Goal: Task Accomplishment & Management: Manage account settings

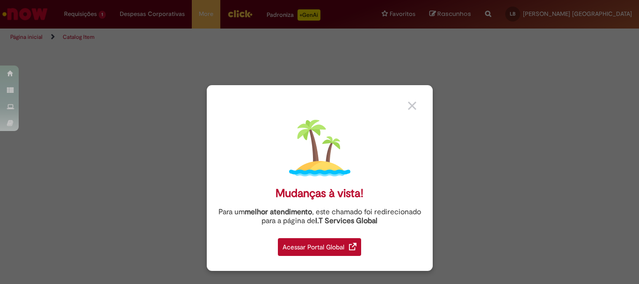
click at [415, 105] on img at bounding box center [412, 106] width 8 height 8
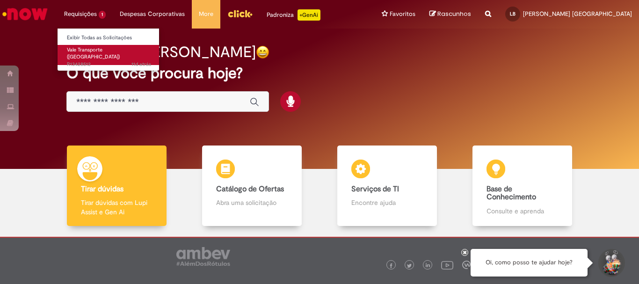
click at [107, 53] on span "Vale Transporte (VT)" at bounding box center [93, 53] width 53 height 15
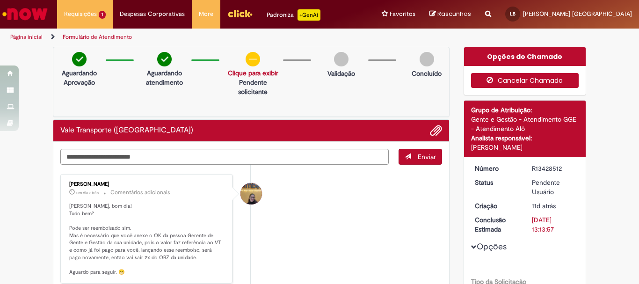
click at [521, 81] on button "Cancelar Chamado" at bounding box center [525, 80] width 108 height 15
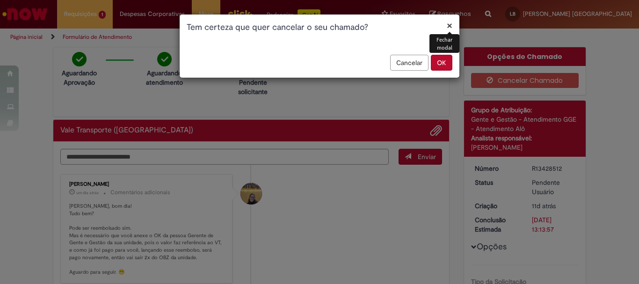
click at [404, 67] on button "Cancelar" at bounding box center [409, 63] width 38 height 16
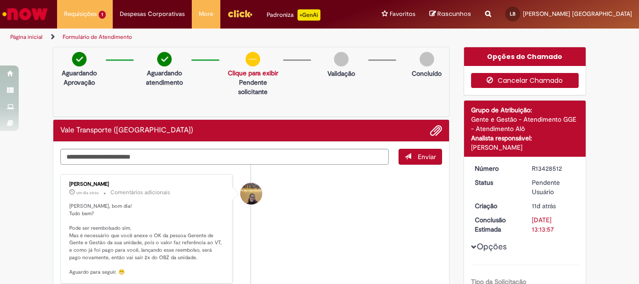
click at [490, 80] on icon "button" at bounding box center [492, 80] width 11 height 7
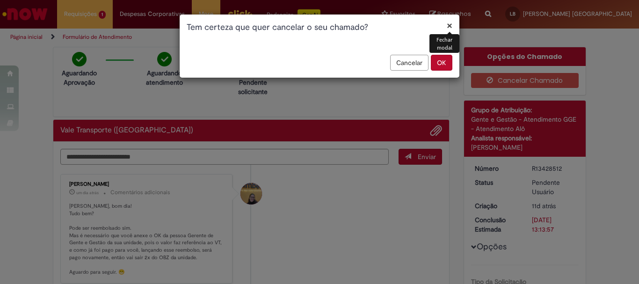
click at [436, 64] on button "OK" at bounding box center [442, 63] width 22 height 16
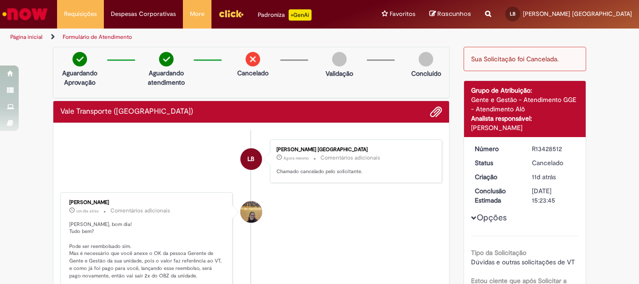
click at [17, 13] on img "Ir para a Homepage" at bounding box center [25, 14] width 48 height 19
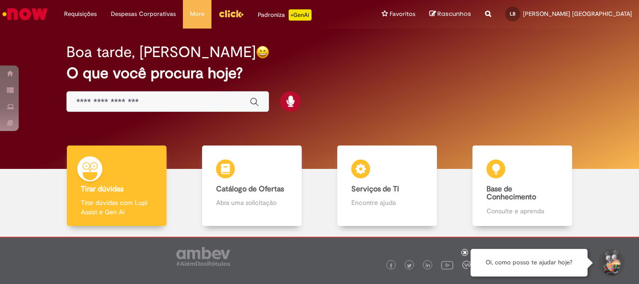
click at [173, 105] on input "Basta digitar aqui" at bounding box center [158, 102] width 164 height 11
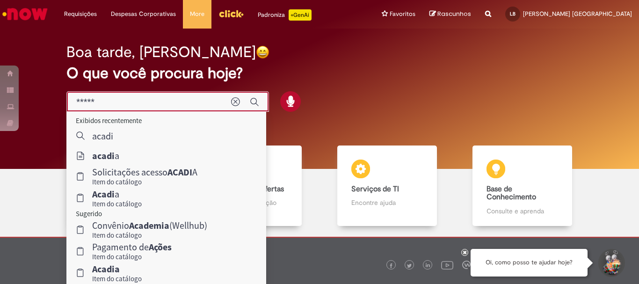
type input "******"
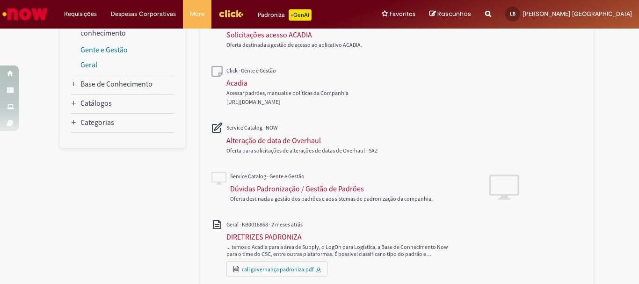
scroll to position [64, 0]
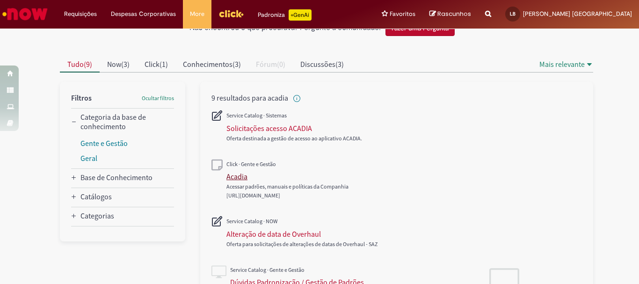
click at [234, 178] on div "Acadia" at bounding box center [237, 176] width 21 height 9
